Goal: Task Accomplishment & Management: Use online tool/utility

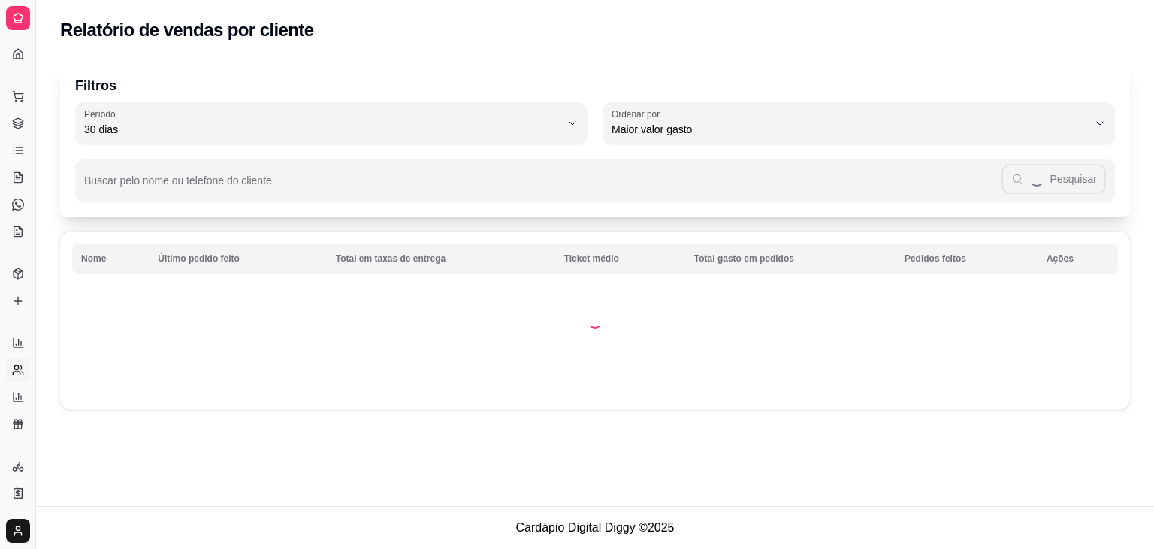
select select "30"
select select "HIGHEST_TOTAL_SPENT_WITH_ORDERS"
click at [12, 488] on icon at bounding box center [18, 493] width 12 height 12
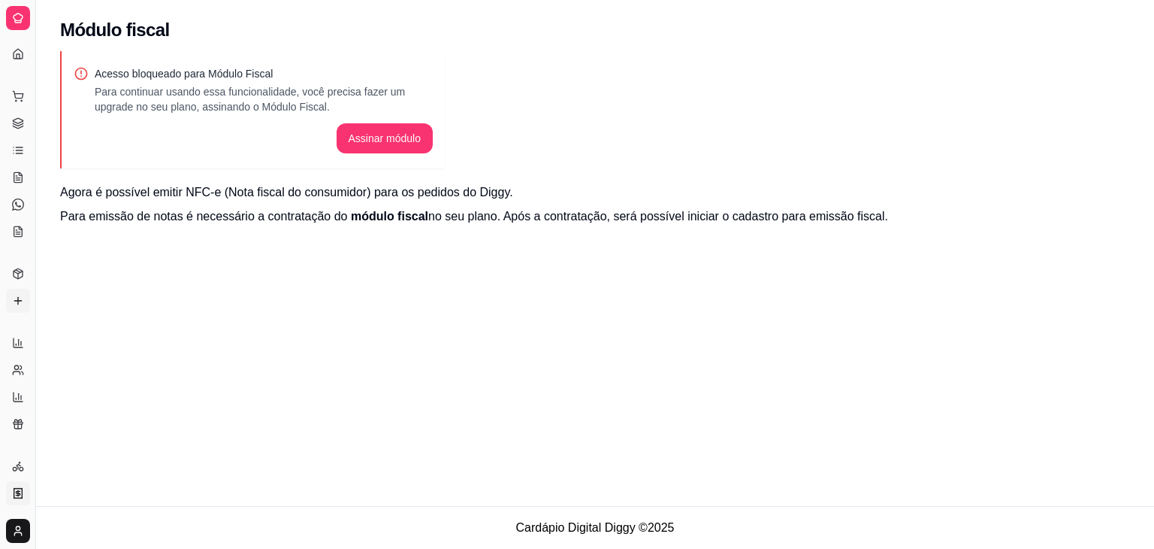
click at [19, 301] on icon at bounding box center [17, 301] width 7 height 0
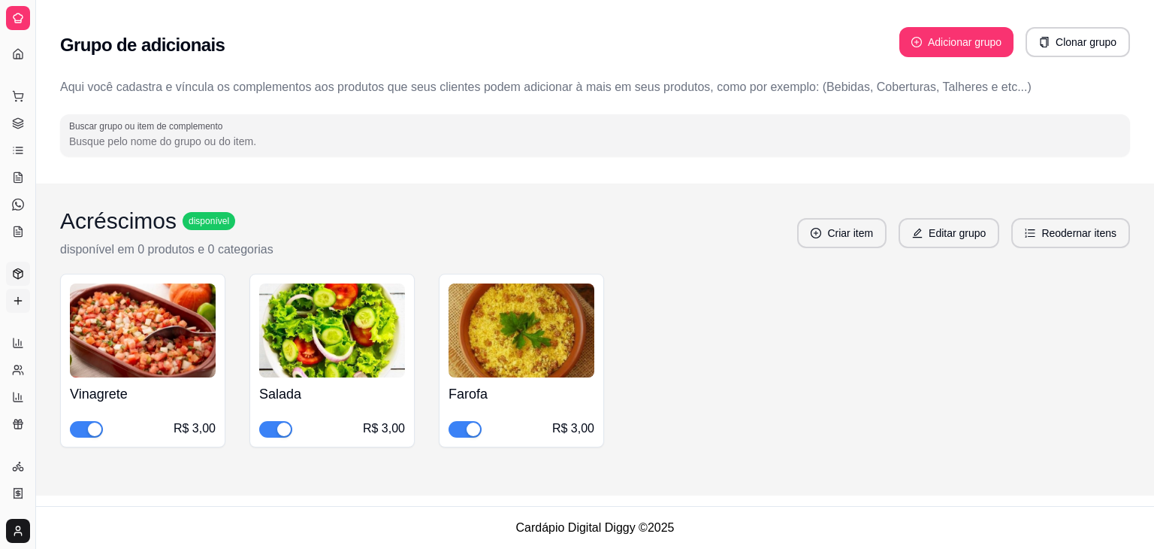
click at [11, 270] on link "Produtos" at bounding box center [18, 273] width 24 height 24
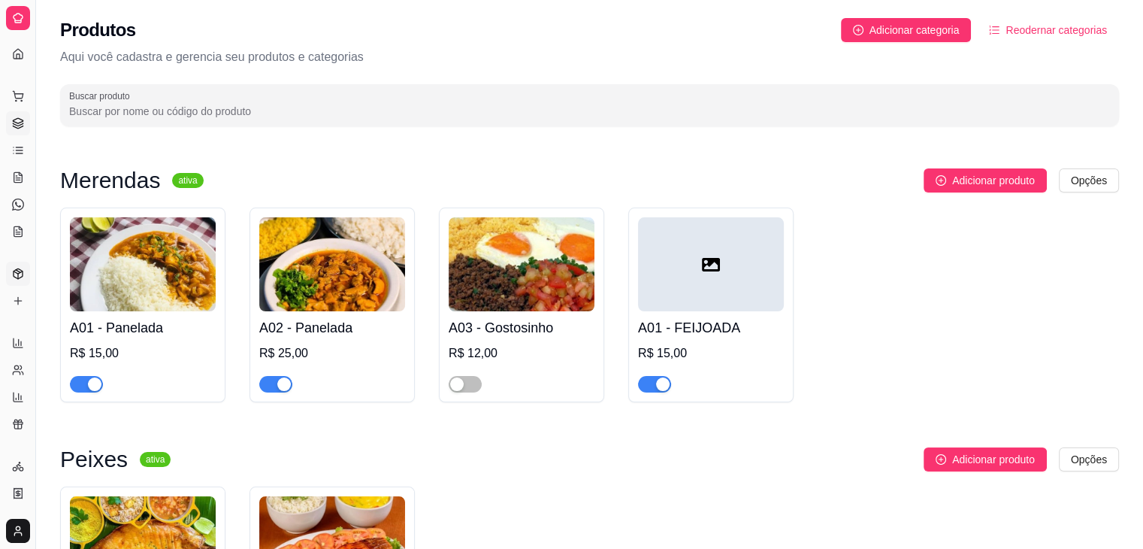
click at [14, 120] on icon at bounding box center [18, 123] width 12 height 12
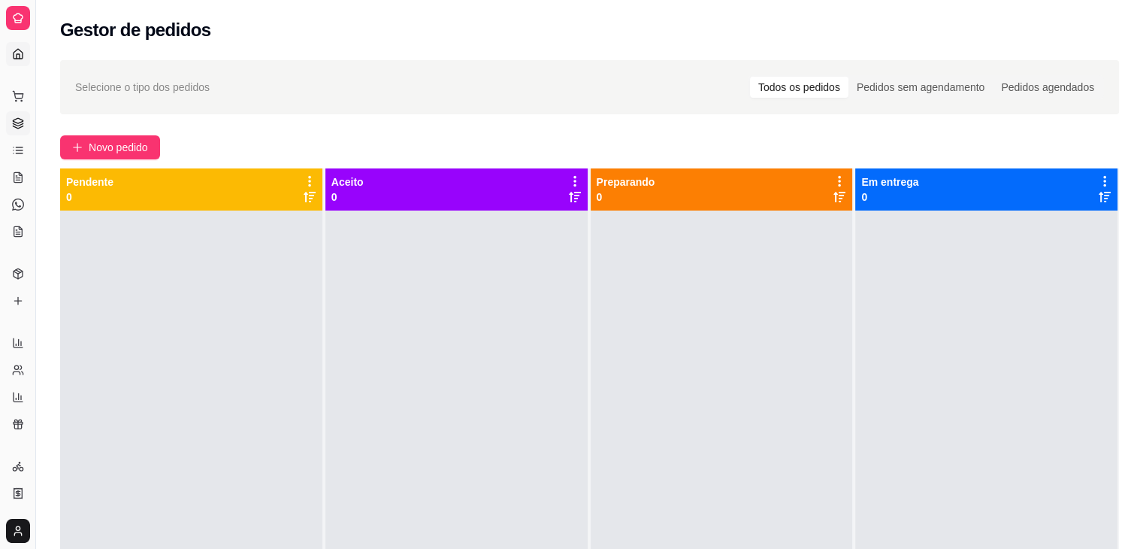
click at [14, 50] on icon at bounding box center [18, 54] width 12 height 12
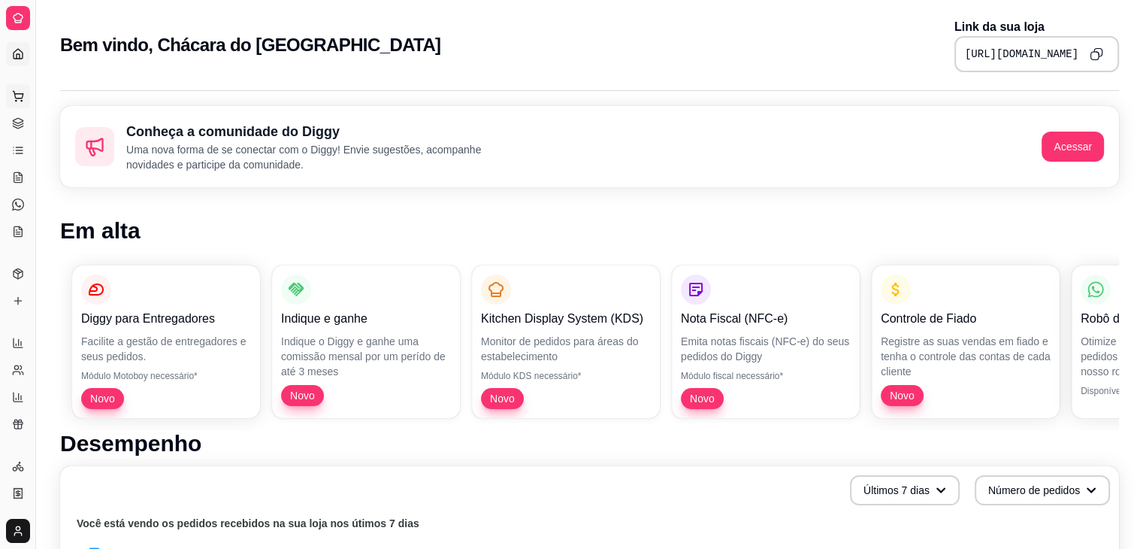
click at [15, 103] on button "Pedidos balcão (PDV)" at bounding box center [18, 96] width 24 height 24
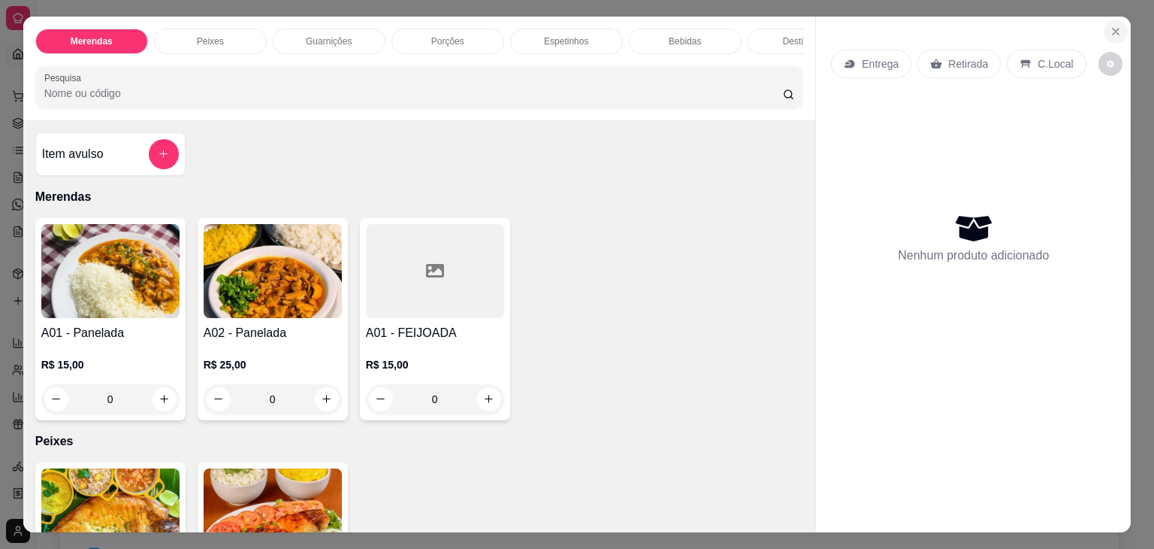
click at [1111, 26] on icon "Close" at bounding box center [1116, 32] width 12 height 12
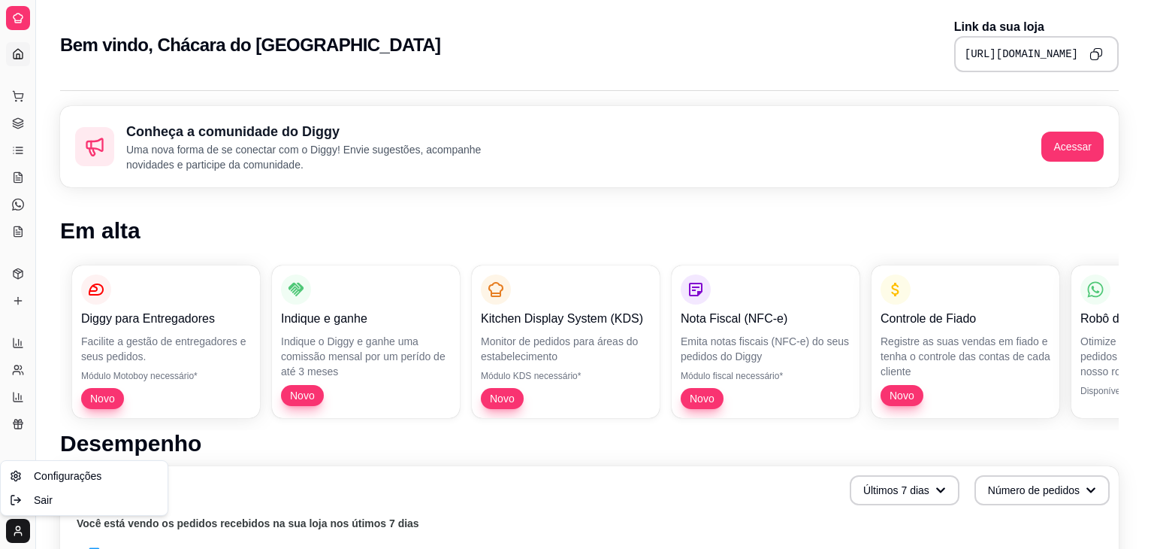
click at [9, 531] on html "Diggy Sistema de Gestão C Chácara do Mu ... Loja aberta Plano Customizado até 0…" at bounding box center [577, 274] width 1154 height 549
click at [8, 425] on html "Diggy Sistema de Gestão C Chácara do Mu ... Loja aberta Plano Customizado até 0…" at bounding box center [577, 274] width 1154 height 549
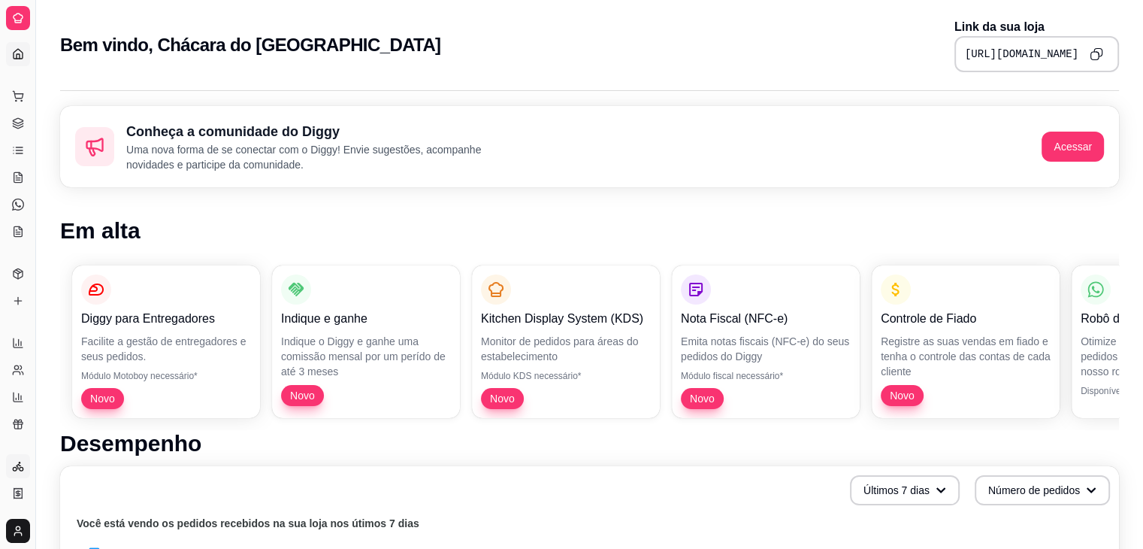
click at [17, 458] on link "Entregadores novo" at bounding box center [18, 466] width 24 height 24
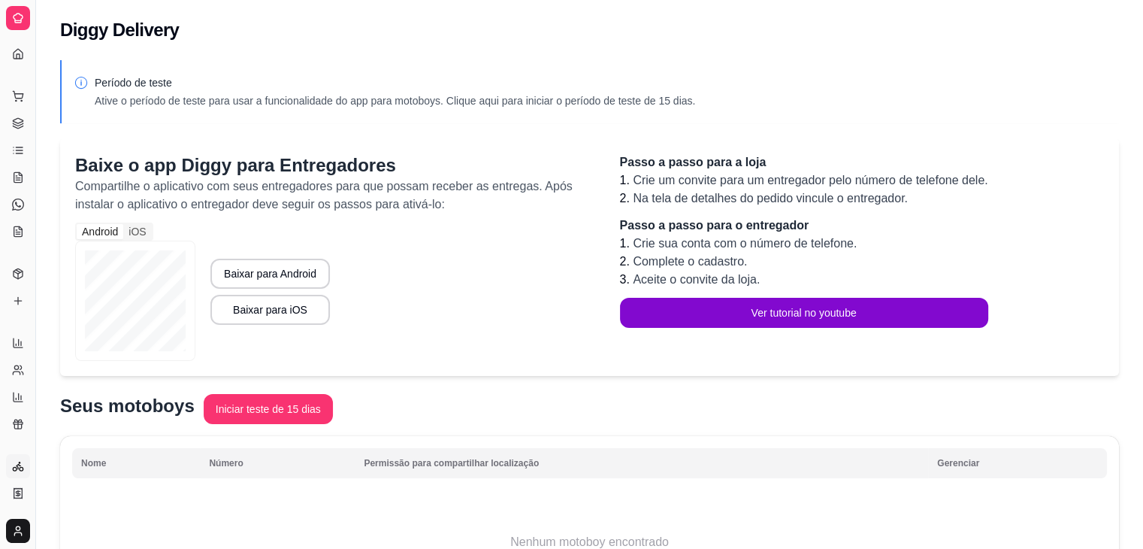
click at [18, 431] on div "Gerenciar" at bounding box center [17, 442] width 23 height 24
click at [14, 418] on icon at bounding box center [18, 424] width 12 height 12
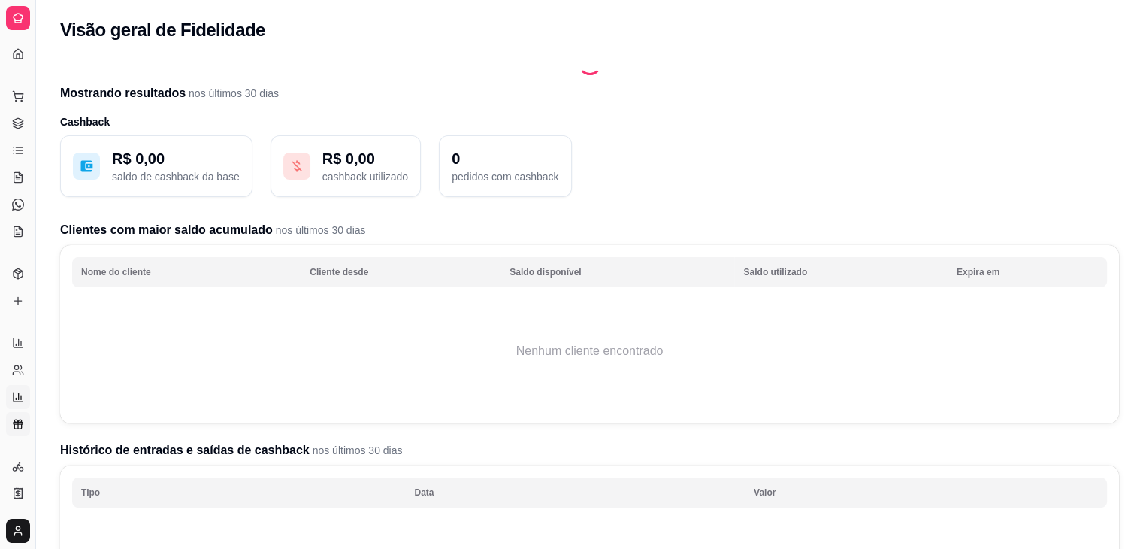
click at [14, 393] on icon at bounding box center [18, 397] width 12 height 12
select select "TOTAL_OF_ORDERS"
select select "7"
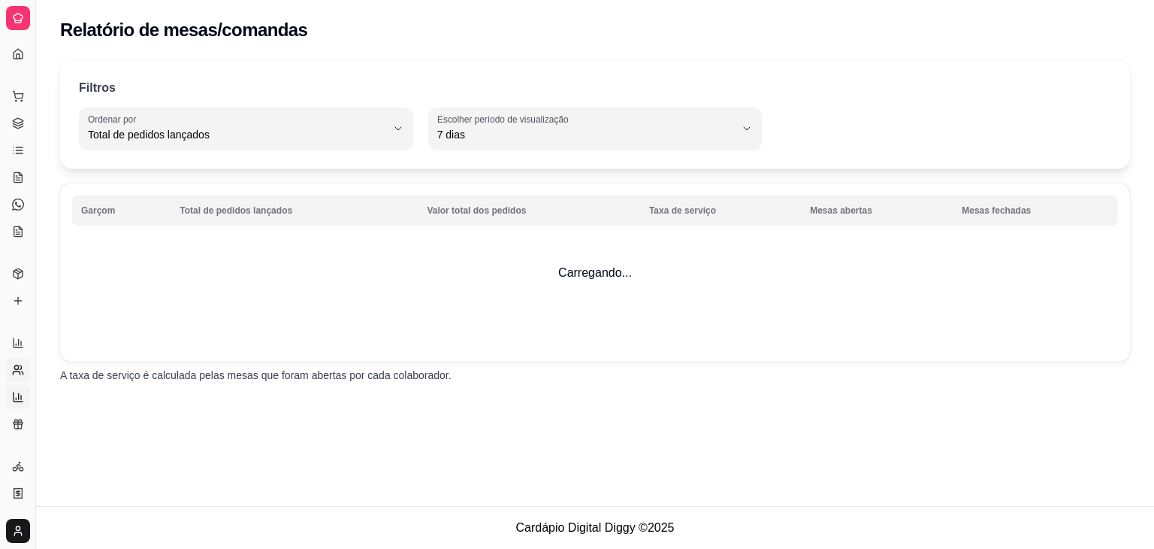
click at [13, 373] on icon at bounding box center [16, 372] width 7 height 3
select select "30"
select select "HIGHEST_TOTAL_SPENT_WITH_ORDERS"
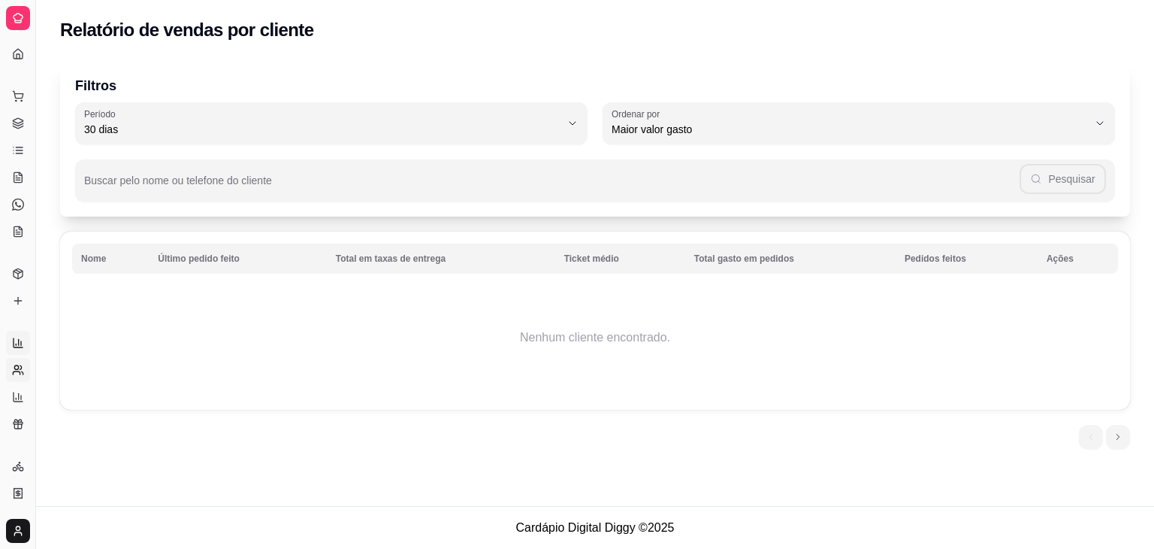
click at [14, 334] on link "Relatórios de vendas" at bounding box center [18, 343] width 24 height 24
select select "ALL"
select select "0"
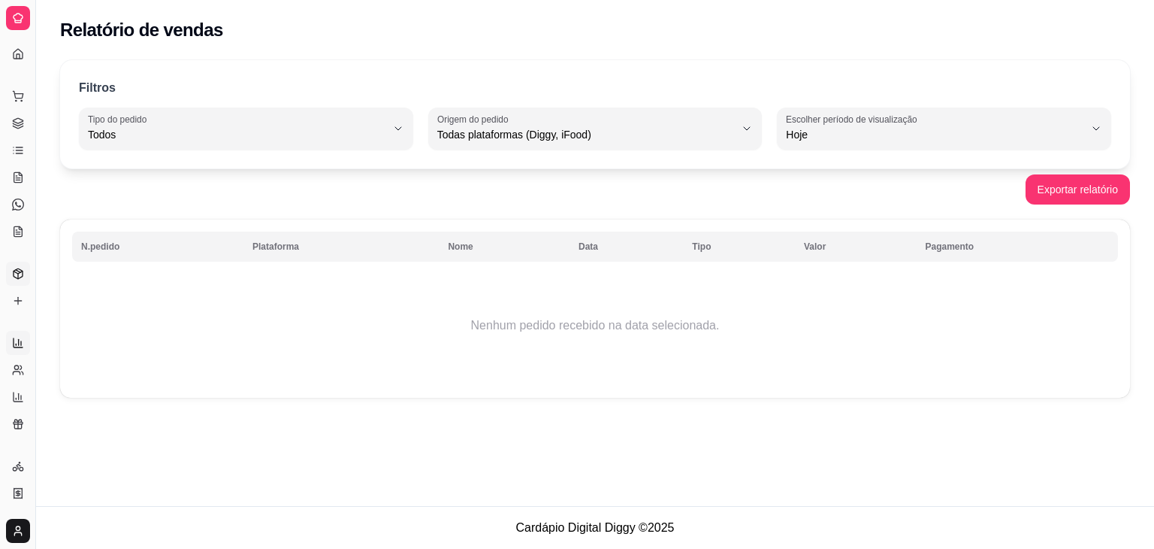
click at [16, 268] on icon at bounding box center [18, 274] width 12 height 12
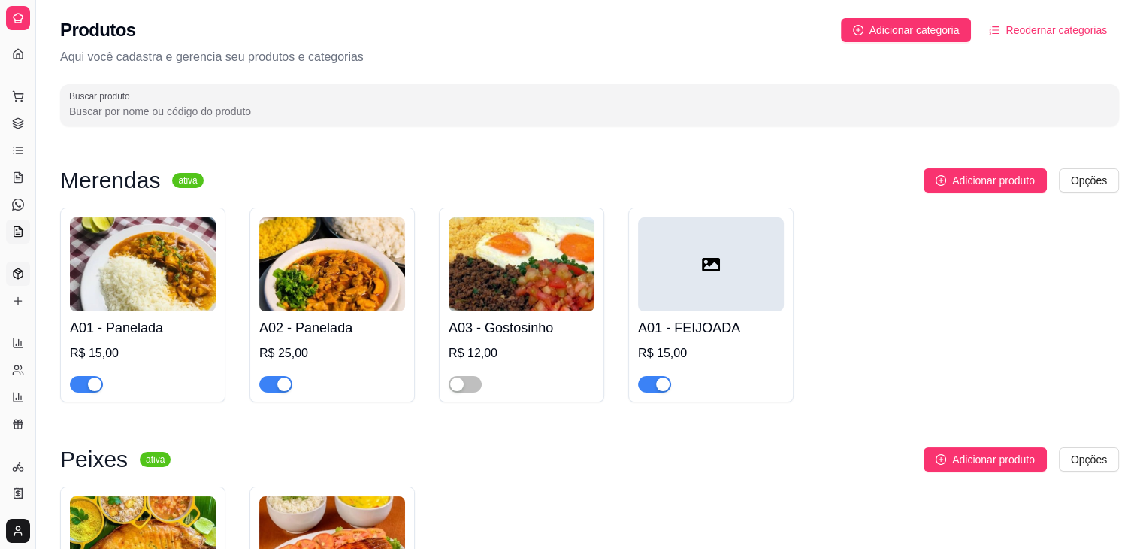
click at [13, 232] on icon at bounding box center [18, 231] width 12 height 12
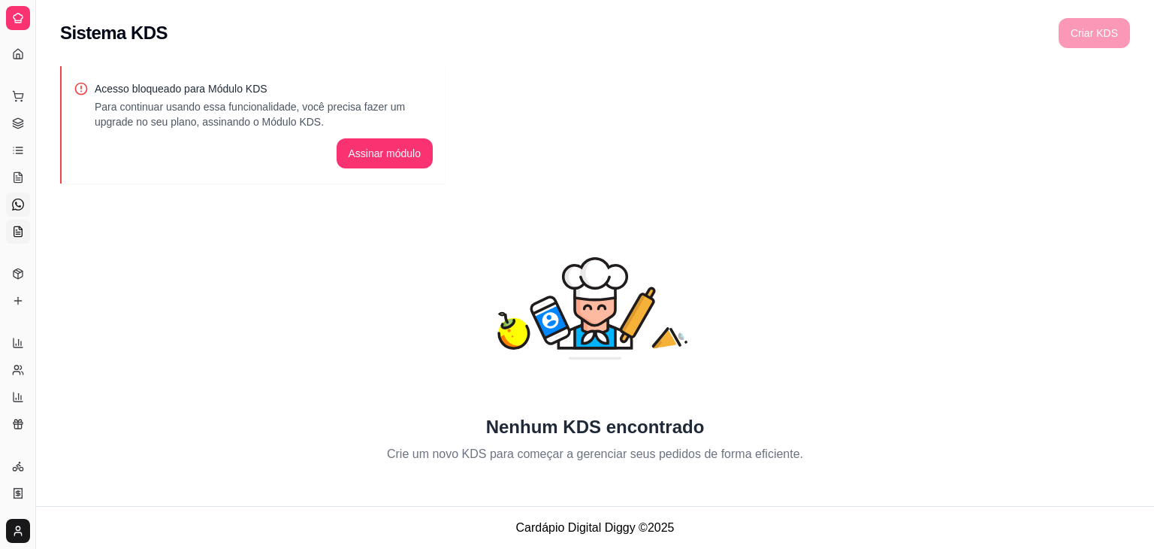
click at [13, 195] on link "Diggy Bot novo" at bounding box center [18, 204] width 24 height 24
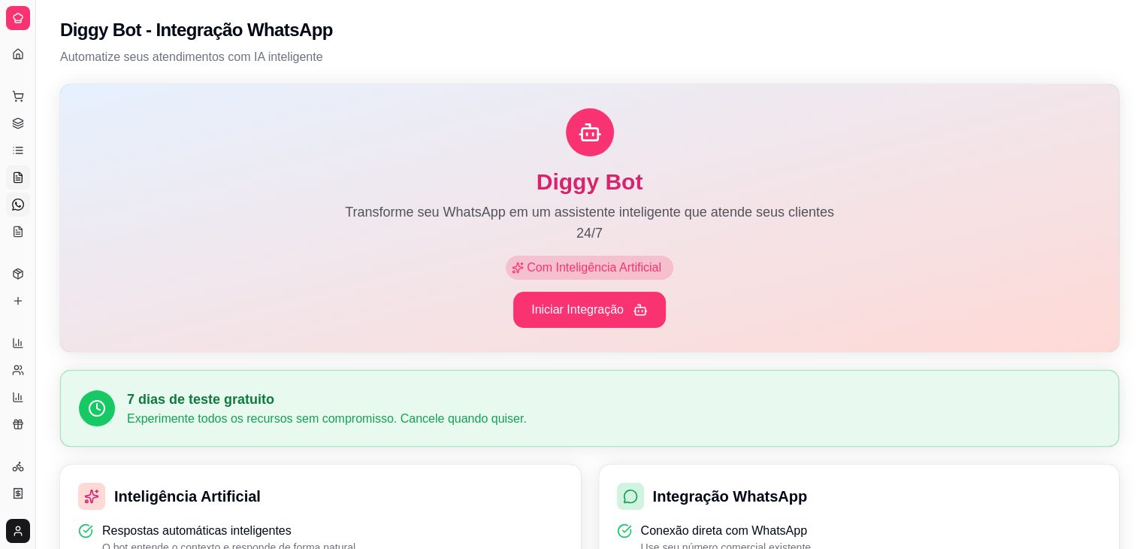
click at [13, 175] on icon at bounding box center [18, 177] width 12 height 12
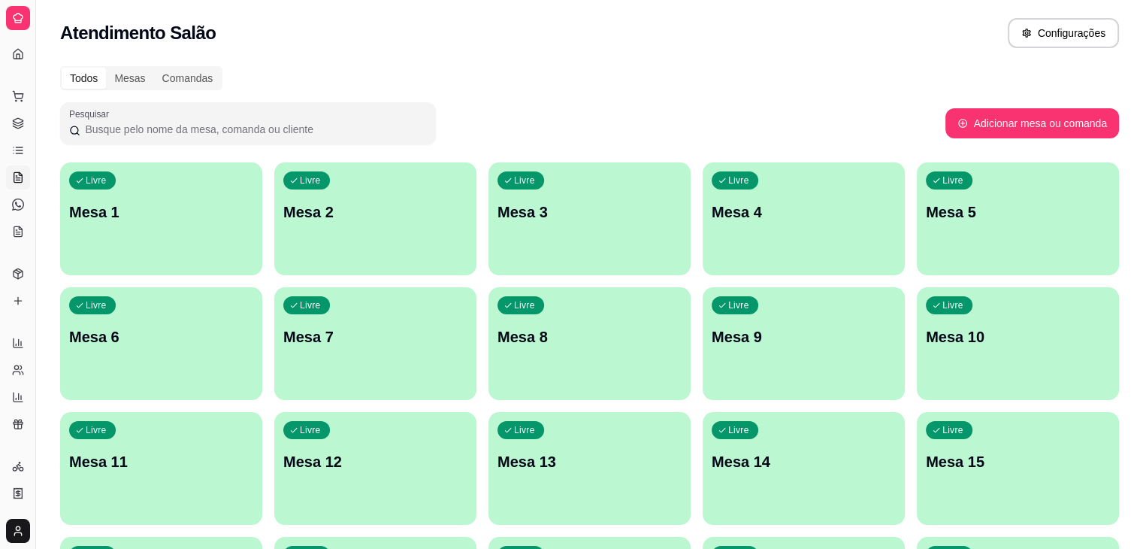
click at [13, 175] on icon at bounding box center [18, 177] width 12 height 12
click at [108, 225] on div "Livre Mesa 1" at bounding box center [161, 210] width 196 height 92
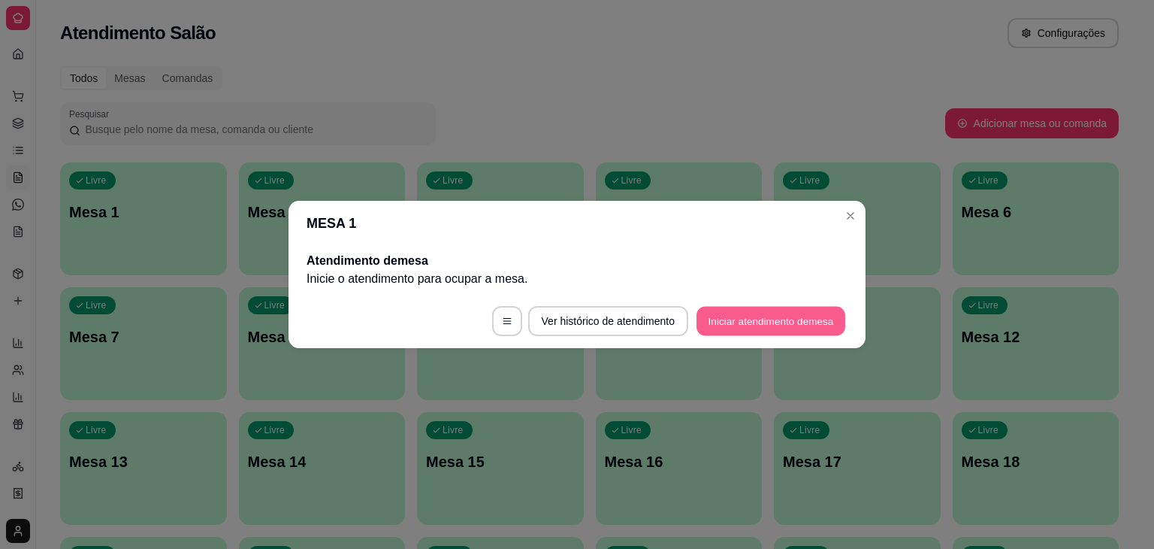
click at [751, 317] on button "Iniciar atendimento de mesa" at bounding box center [771, 321] width 149 height 29
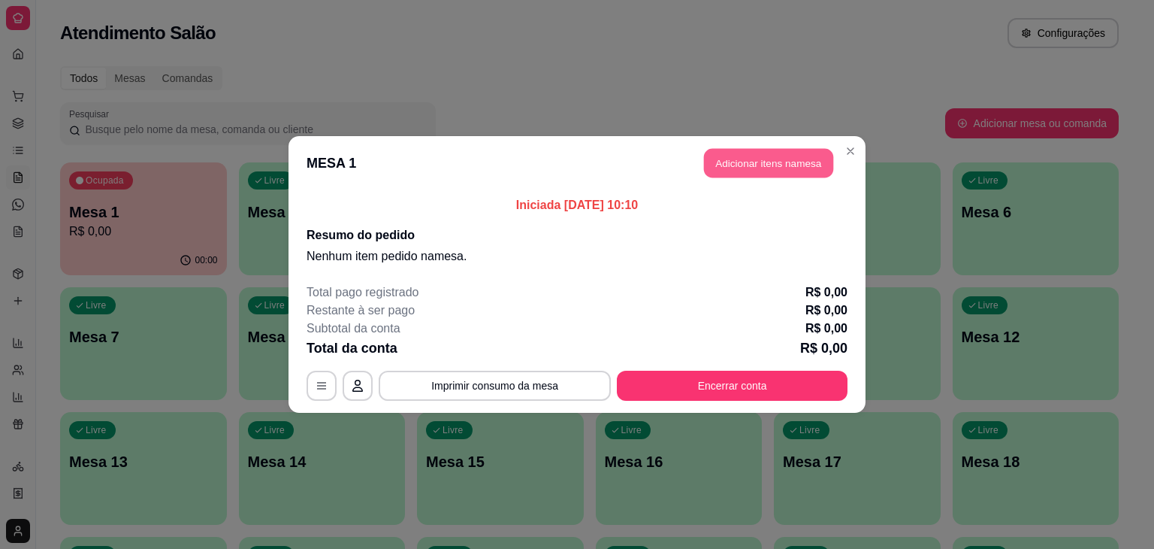
click at [800, 159] on button "Adicionar itens na mesa" at bounding box center [768, 163] width 129 height 29
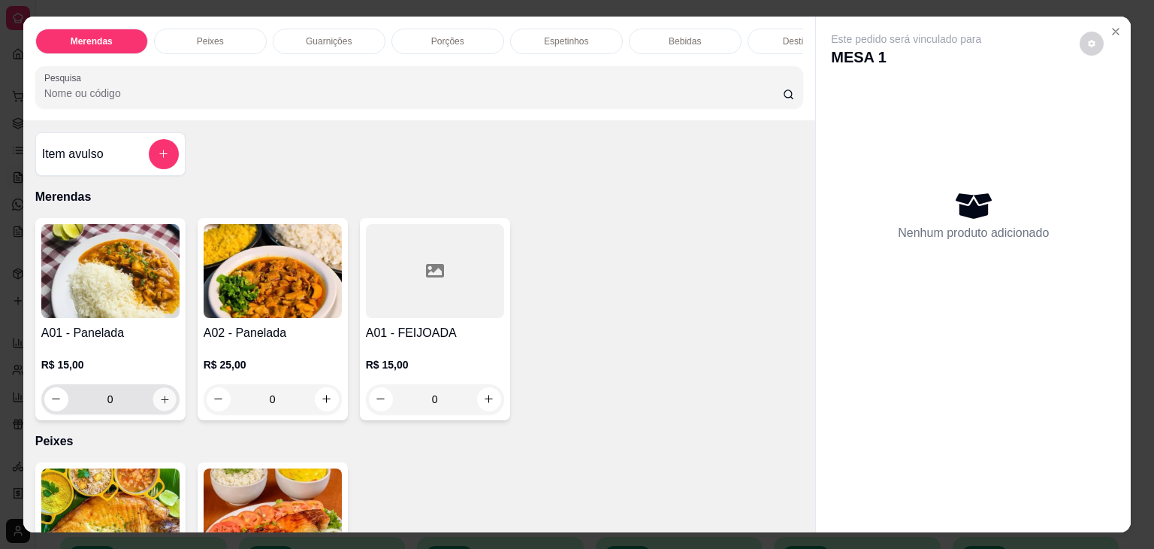
click at [153, 404] on button "increase-product-quantity" at bounding box center [164, 398] width 23 height 23
type input "1"
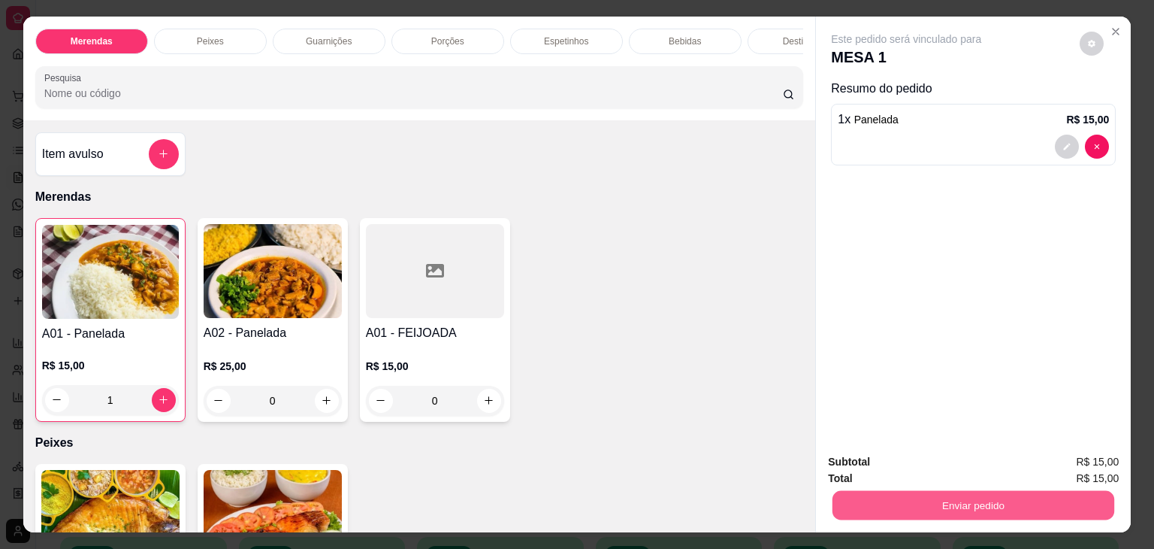
click at [962, 494] on button "Enviar pedido" at bounding box center [974, 505] width 282 height 29
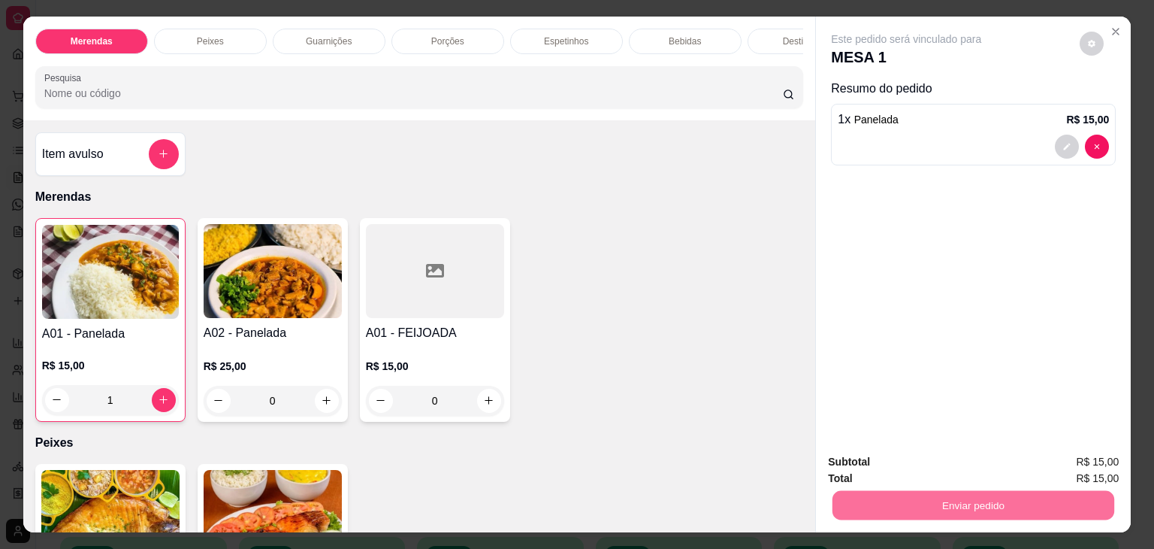
click at [1086, 463] on button "Enviar pedido" at bounding box center [1079, 462] width 83 height 28
